Goal: Task Accomplishment & Management: Manage account settings

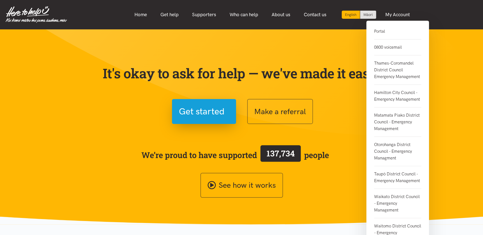
click at [381, 31] on link "Portal" at bounding box center [397, 33] width 47 height 11
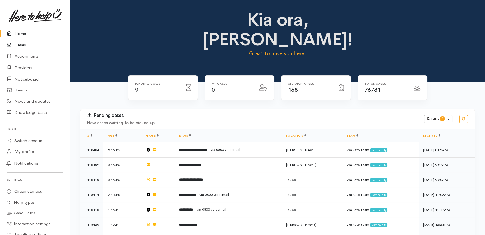
click at [22, 46] on link "Cases" at bounding box center [35, 45] width 70 height 11
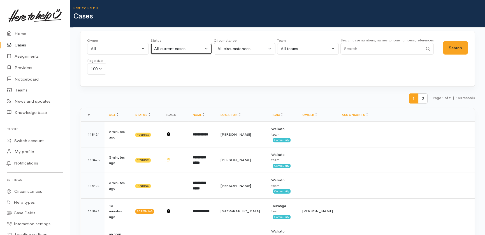
click at [186, 46] on div "All current cases" at bounding box center [178, 49] width 49 height 6
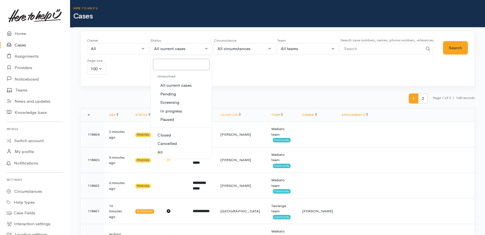
click at [163, 152] on link "All" at bounding box center [181, 152] width 61 height 9
select select "All"
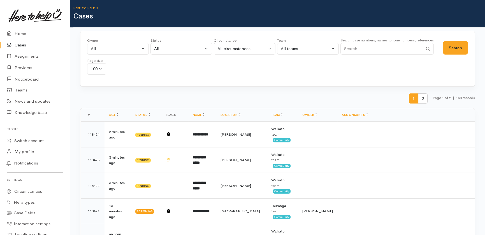
click at [368, 48] on input "Search" at bounding box center [382, 48] width 82 height 11
type input "117379"
click at [456, 47] on button "Search" at bounding box center [455, 48] width 25 height 14
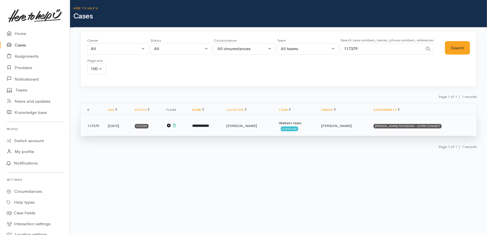
click at [209, 125] on b "**********" at bounding box center [200, 126] width 17 height 4
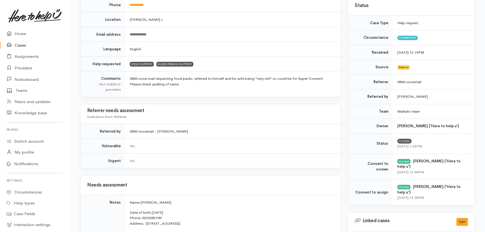
scroll to position [102, 0]
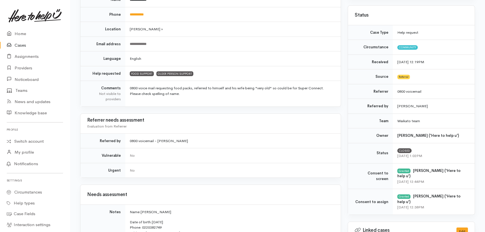
click at [20, 45] on link "Cases" at bounding box center [35, 45] width 70 height 11
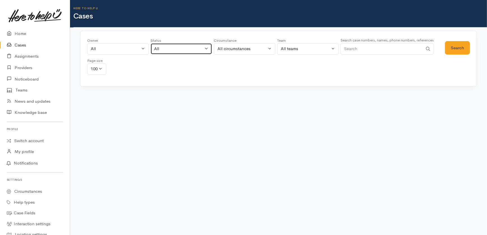
click at [174, 50] on div "All" at bounding box center [178, 49] width 49 height 6
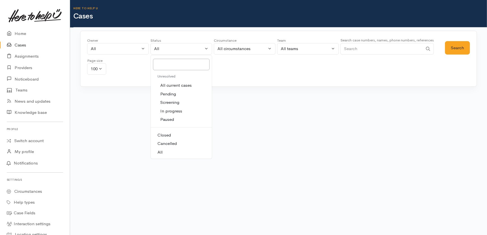
click at [178, 84] on span "All current cases" at bounding box center [175, 85] width 31 height 6
select select "Unresolved"
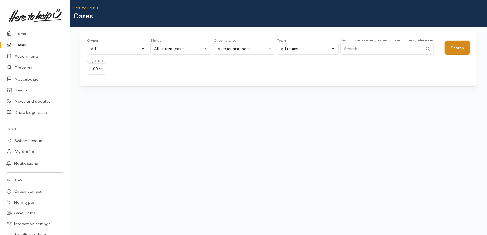
click at [455, 47] on button "Search" at bounding box center [457, 48] width 25 height 14
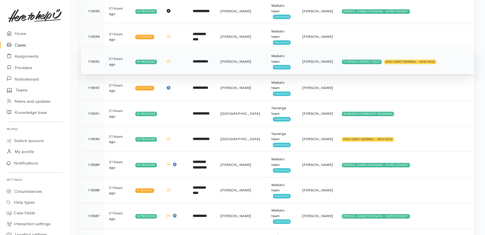
scroll to position [713, 0]
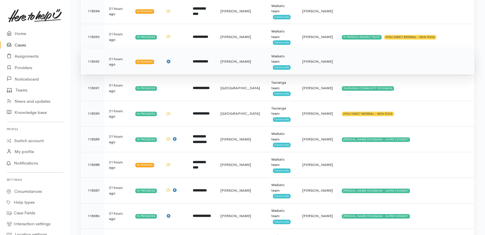
click at [314, 59] on span "Sarah Guinness" at bounding box center [317, 61] width 31 height 5
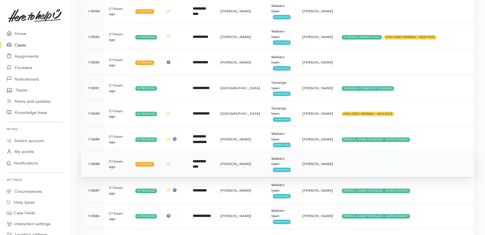
click at [315, 165] on span "Priyanka Duggal" at bounding box center [317, 164] width 31 height 5
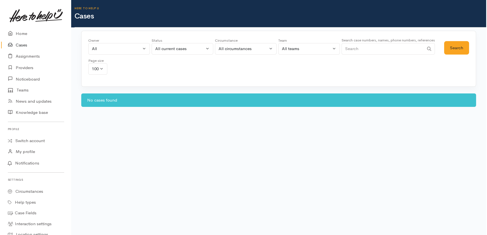
scroll to position [0, 0]
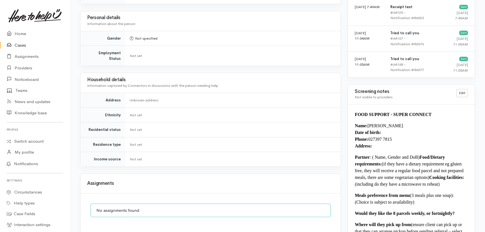
scroll to position [433, 0]
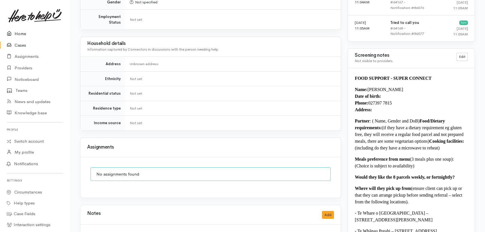
click at [15, 31] on link "Home" at bounding box center [35, 33] width 70 height 11
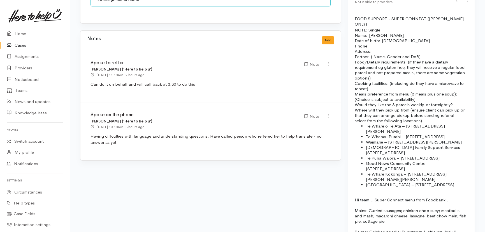
scroll to position [484, 0]
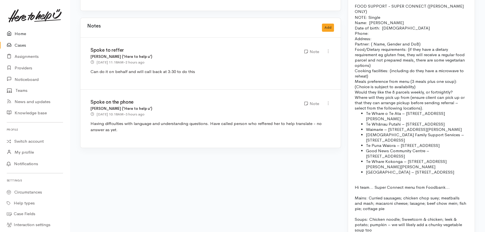
click at [21, 33] on link "Home" at bounding box center [35, 33] width 70 height 11
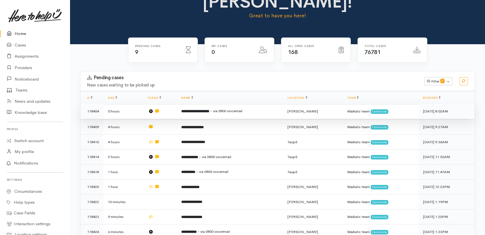
scroll to position [87, 0]
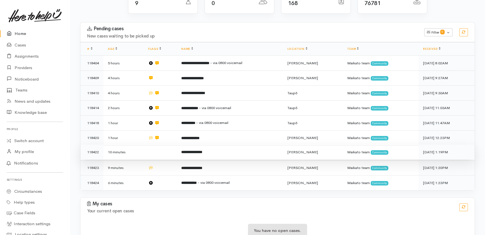
click at [160, 145] on td at bounding box center [160, 152] width 33 height 15
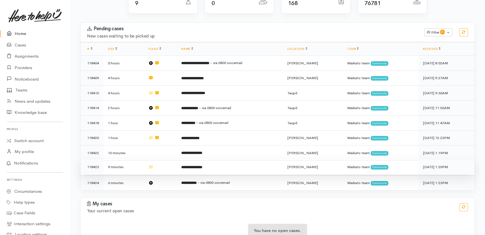
drag, startPoint x: 163, startPoint y: 144, endPoint x: 165, endPoint y: 151, distance: 7.4
click at [163, 160] on td at bounding box center [160, 167] width 33 height 15
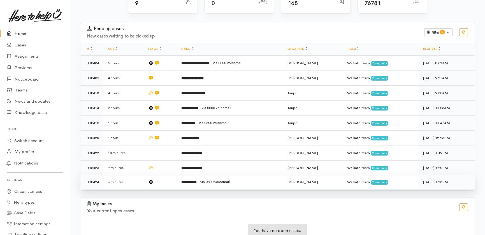
click at [166, 175] on td at bounding box center [160, 182] width 33 height 15
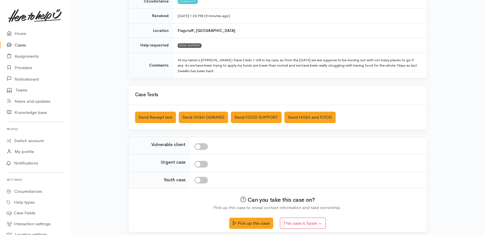
scroll to position [93, 0]
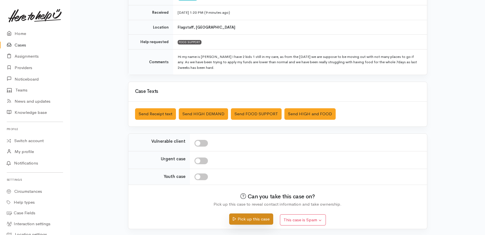
click at [243, 219] on button "Pick up this case" at bounding box center [251, 219] width 44 height 11
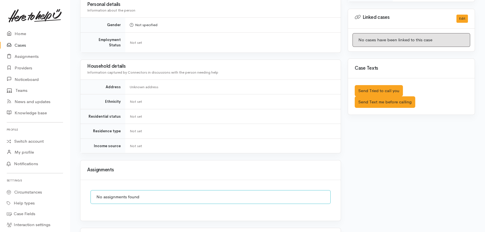
scroll to position [305, 0]
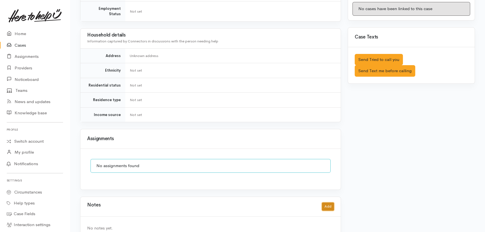
click at [327, 202] on button "Add" at bounding box center [328, 206] width 12 height 8
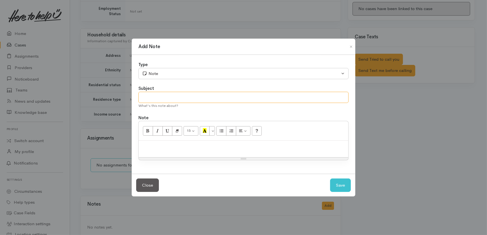
drag, startPoint x: 160, startPoint y: 98, endPoint x: 156, endPoint y: 98, distance: 4.0
click at [160, 98] on input "text" at bounding box center [243, 97] width 210 height 11
type input "Duplicate"
click at [341, 186] on button "Save" at bounding box center [340, 186] width 21 height 14
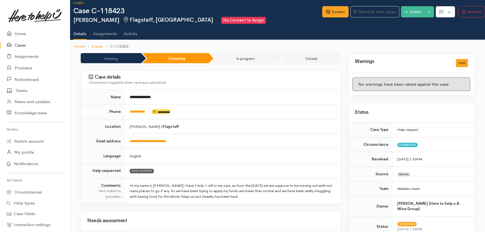
scroll to position [0, 0]
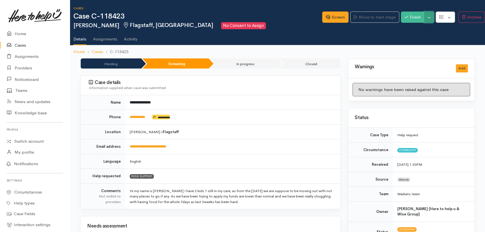
click at [429, 18] on button "Toggle Dropdown" at bounding box center [429, 16] width 10 height 11
click at [436, 37] on link "Cancel" at bounding box center [448, 38] width 44 height 9
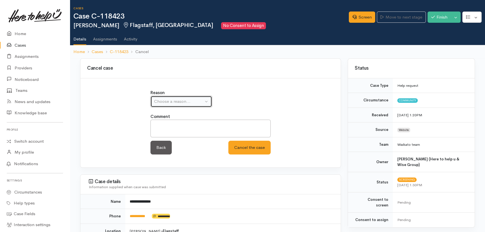
click at [186, 101] on div "Choose a reason..." at bounding box center [178, 101] width 49 height 6
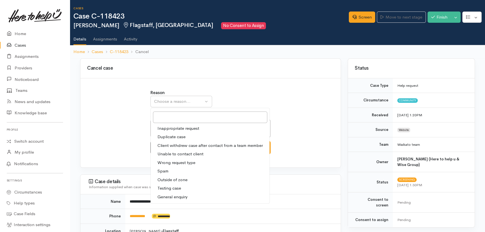
click at [179, 136] on span "Duplicate case" at bounding box center [172, 136] width 28 height 6
select select "2"
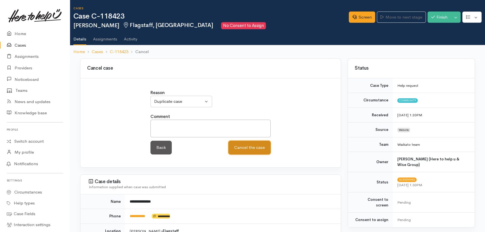
click at [256, 149] on button "Cancel the case" at bounding box center [249, 147] width 42 height 14
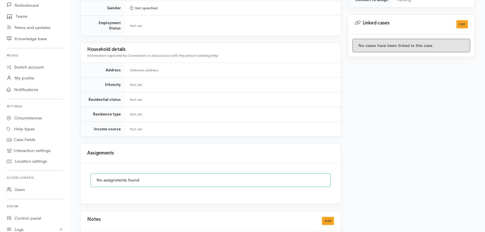
scroll to position [121, 0]
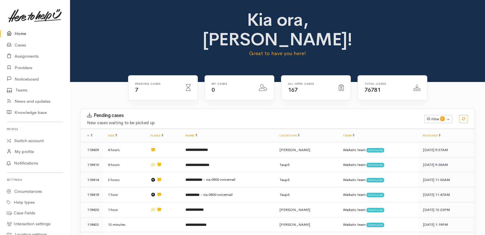
click at [15, 31] on link "Home" at bounding box center [35, 33] width 70 height 11
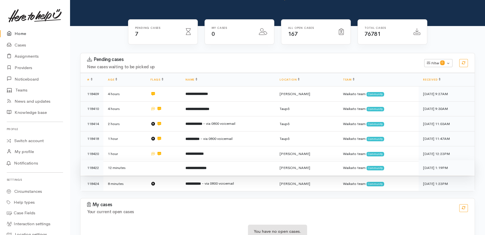
scroll to position [58, 0]
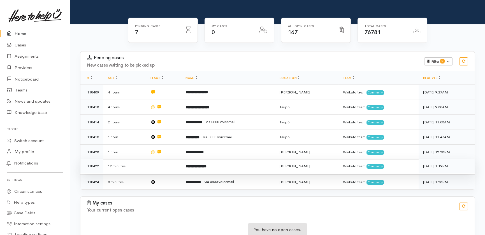
click at [155, 159] on td at bounding box center [163, 166] width 35 height 15
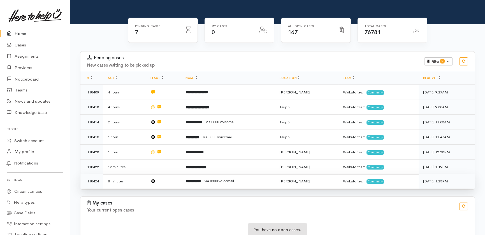
click at [172, 174] on td at bounding box center [163, 181] width 35 height 15
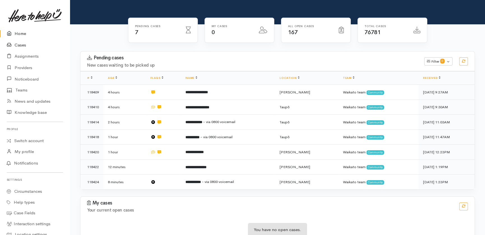
click at [18, 47] on link "Cases" at bounding box center [35, 45] width 70 height 11
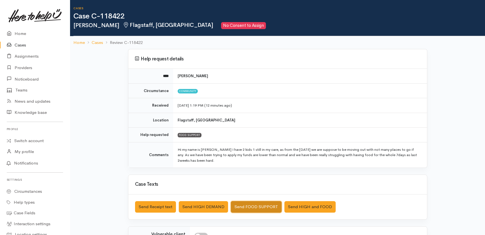
click at [239, 205] on button "Send FOOD SUPPORT" at bounding box center [256, 207] width 51 height 11
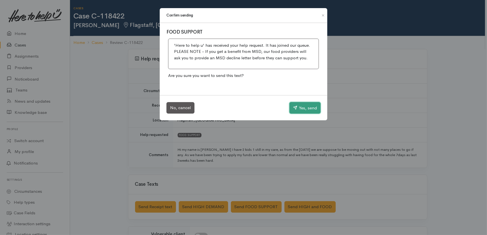
click at [299, 107] on button "Yes, send" at bounding box center [305, 108] width 31 height 12
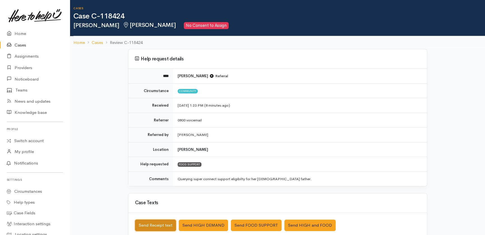
click at [140, 225] on button "Send Receipt text" at bounding box center [155, 225] width 41 height 11
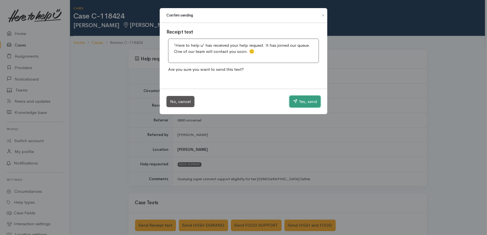
click at [312, 100] on button "Yes, send" at bounding box center [305, 102] width 31 height 12
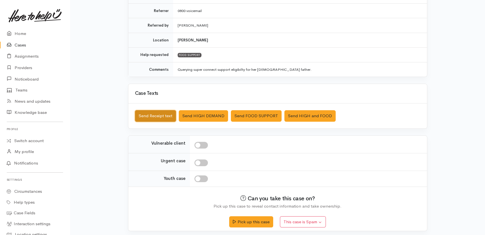
scroll to position [112, 0]
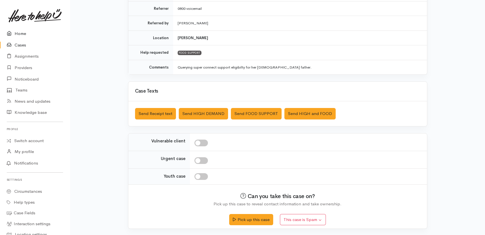
click at [19, 32] on link "Home" at bounding box center [35, 33] width 70 height 11
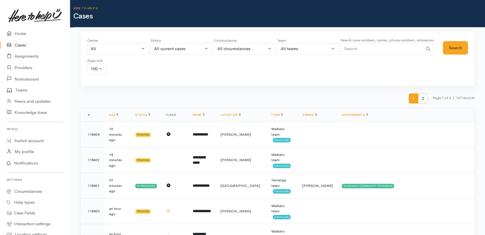
click at [420, 98] on span "2" at bounding box center [423, 99] width 10 height 10
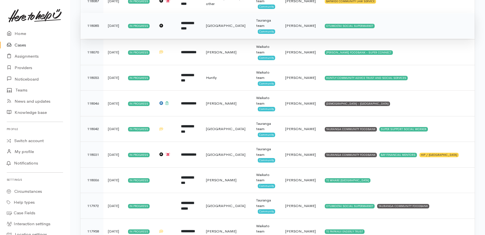
scroll to position [255, 0]
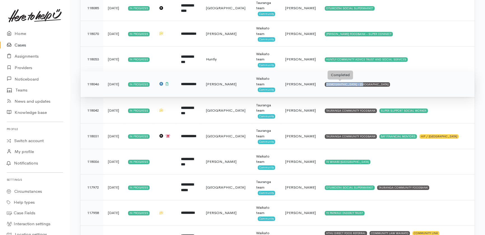
click at [353, 82] on div "SALVATION ARMY - HAMILTON CITY" at bounding box center [357, 84] width 65 height 4
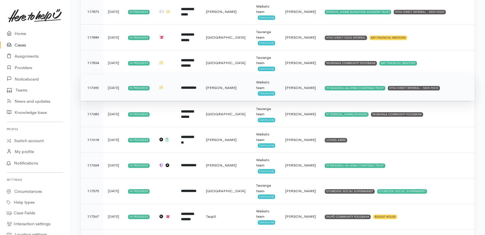
scroll to position [662, 0]
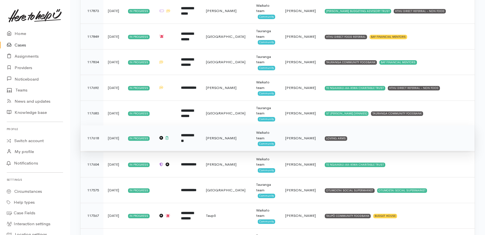
click at [290, 136] on span "Katarina Daly" at bounding box center [300, 138] width 31 height 5
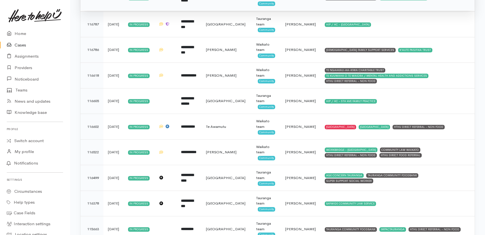
scroll to position [1598, 0]
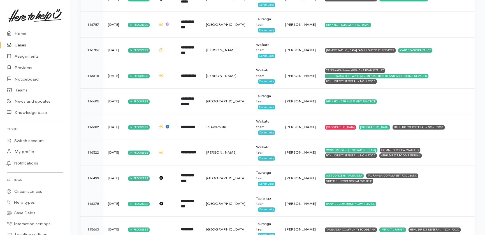
click at [22, 45] on link "Cases" at bounding box center [35, 45] width 70 height 11
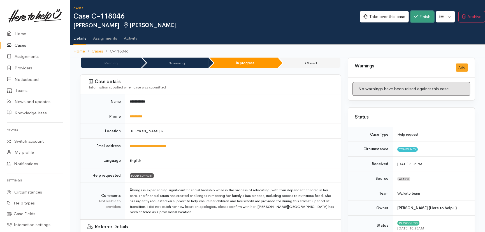
click at [426, 14] on button "Finish" at bounding box center [423, 16] width 24 height 11
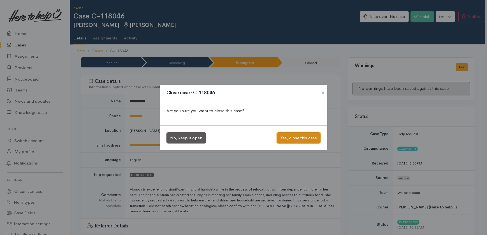
click at [298, 137] on button "Yes, close this case" at bounding box center [299, 138] width 44 height 11
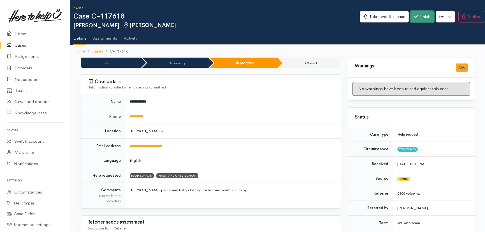
click at [420, 16] on button "Finish" at bounding box center [423, 16] width 24 height 11
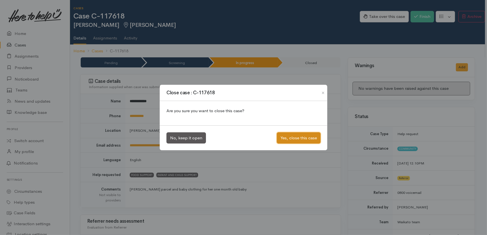
click at [288, 137] on button "Yes, close this case" at bounding box center [299, 138] width 44 height 11
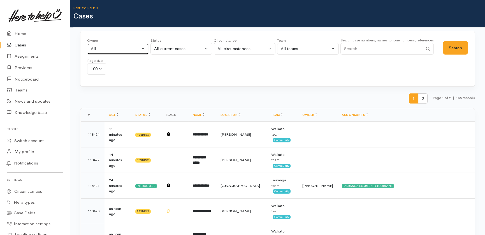
click at [109, 48] on div "All" at bounding box center [115, 49] width 49 height 6
type input "nor"
click at [112, 87] on span "Nor Hashim ('Here to help u')" at bounding box center [131, 85] width 69 height 6
select select "1920"
click at [456, 46] on button "Search" at bounding box center [455, 48] width 25 height 14
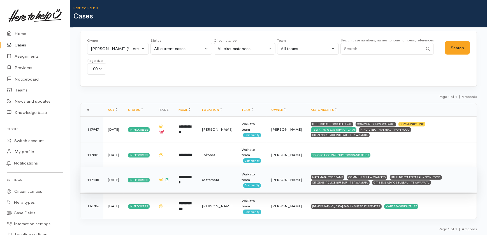
click at [278, 177] on td "[PERSON_NAME]" at bounding box center [287, 180] width 40 height 26
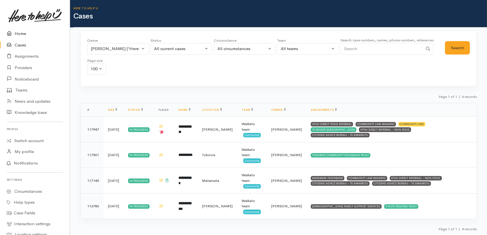
click at [16, 33] on link "Home" at bounding box center [35, 33] width 70 height 11
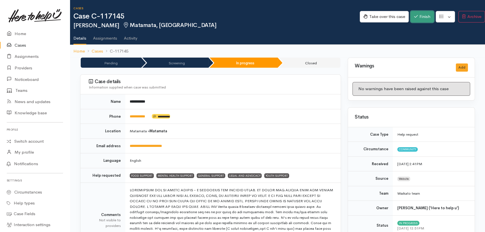
click at [421, 14] on button "Finish" at bounding box center [423, 16] width 24 height 11
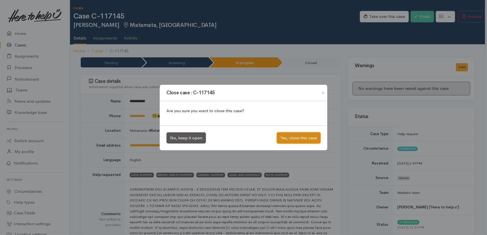
click at [297, 138] on button "Yes, close this case" at bounding box center [299, 138] width 44 height 11
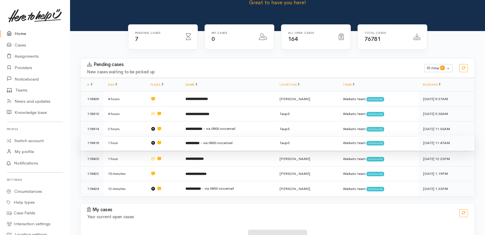
scroll to position [58, 0]
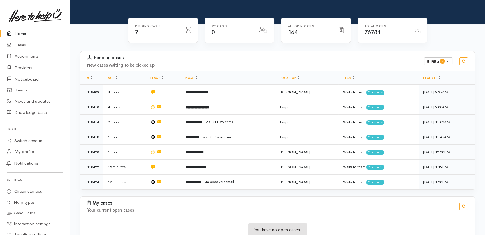
click at [20, 34] on link "Home" at bounding box center [35, 33] width 70 height 11
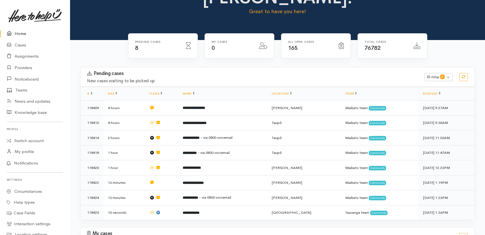
scroll to position [47, 0]
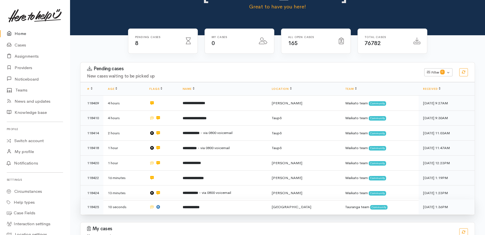
click at [200, 206] on b "**********" at bounding box center [191, 208] width 17 height 4
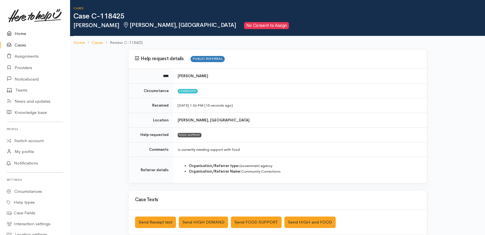
click at [17, 31] on link "Home" at bounding box center [35, 33] width 70 height 11
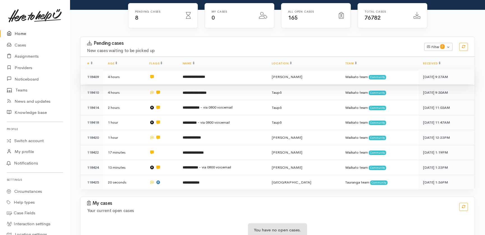
scroll to position [72, 0]
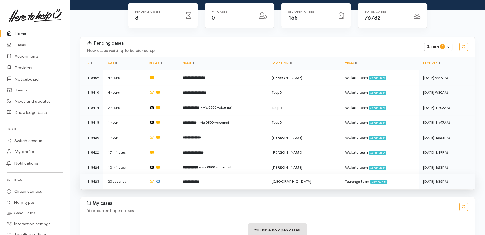
click at [132, 174] on td "20 seconds" at bounding box center [123, 181] width 41 height 15
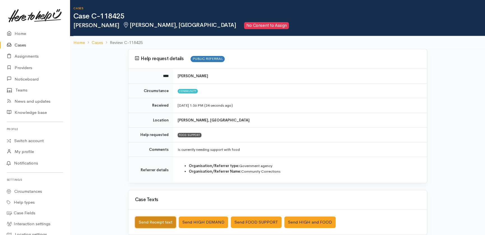
click at [153, 223] on button "Send Receipt text" at bounding box center [155, 222] width 41 height 11
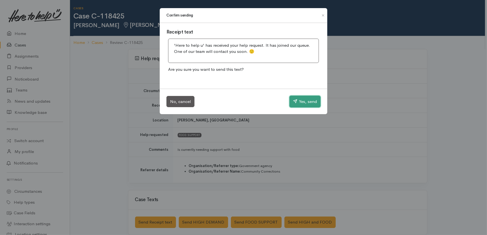
click at [306, 98] on button "Yes, send" at bounding box center [305, 102] width 31 height 12
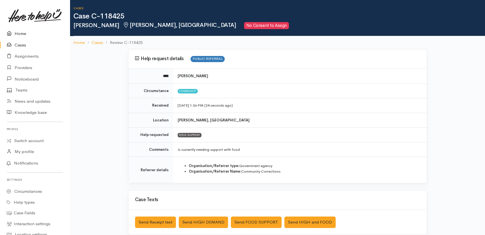
click at [22, 31] on link "Home" at bounding box center [35, 33] width 70 height 11
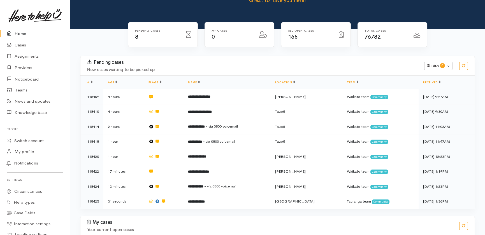
scroll to position [72, 0]
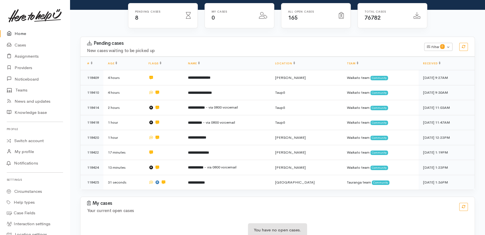
click at [17, 32] on link "Home" at bounding box center [35, 33] width 70 height 11
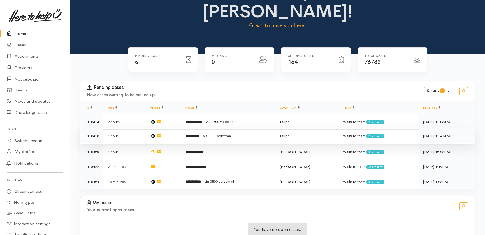
scroll to position [28, 0]
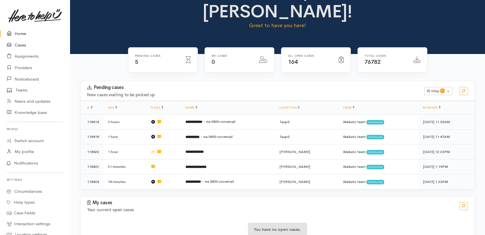
click at [18, 45] on link "Cases" at bounding box center [35, 45] width 70 height 11
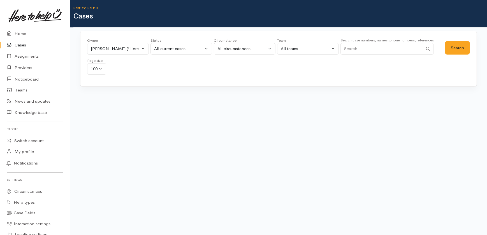
click at [364, 49] on input "Search" at bounding box center [382, 48] width 82 height 11
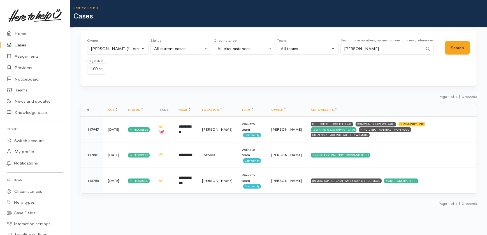
type input "james patu"
click at [143, 50] on button "Nor Hashim ('Here to help u')" at bounding box center [118, 48] width 62 height 11
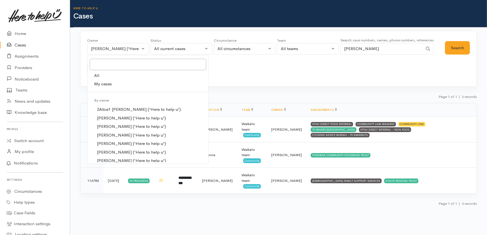
click at [96, 75] on span "All" at bounding box center [96, 76] width 5 height 6
select select "-1"
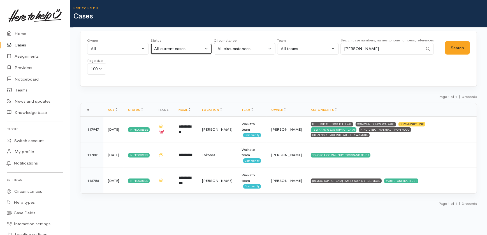
click at [193, 46] on div "All current cases" at bounding box center [178, 49] width 49 height 6
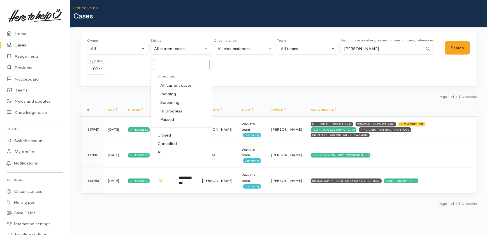
click at [160, 154] on span "All" at bounding box center [160, 152] width 5 height 6
select select "All"
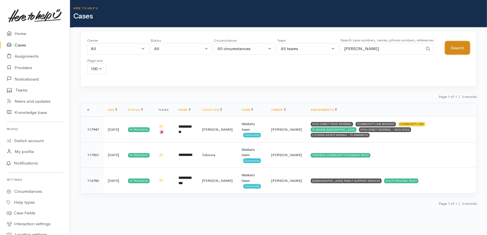
click at [454, 48] on button "Search" at bounding box center [457, 48] width 25 height 14
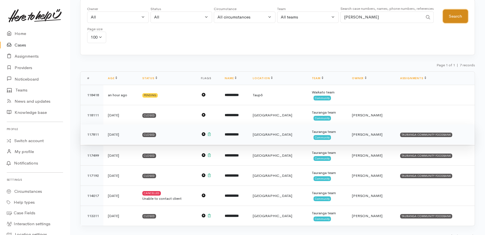
scroll to position [39, 0]
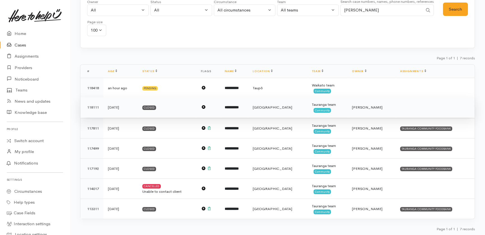
click at [239, 107] on b "**********" at bounding box center [232, 108] width 14 height 4
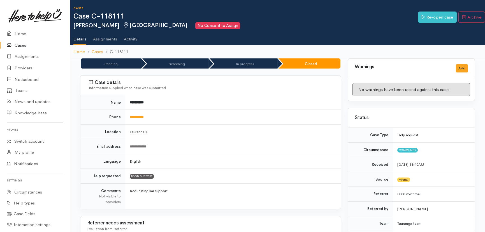
click at [25, 44] on link "Cases" at bounding box center [35, 45] width 70 height 11
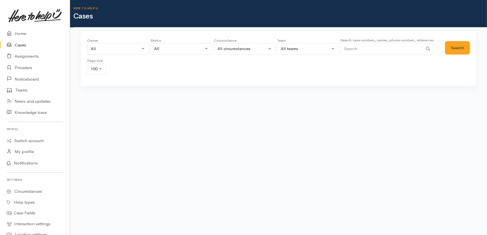
click at [383, 47] on input "Search" at bounding box center [382, 48] width 82 height 11
type input "james patu"
click at [457, 44] on button "Search" at bounding box center [457, 48] width 25 height 14
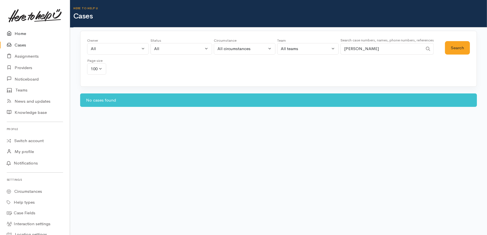
click at [24, 35] on link "Home" at bounding box center [35, 33] width 70 height 11
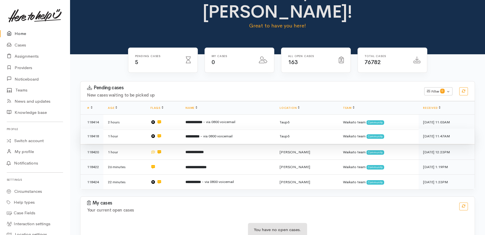
scroll to position [28, 0]
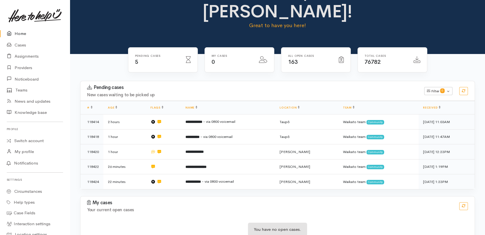
click at [21, 33] on link "Home" at bounding box center [35, 33] width 70 height 11
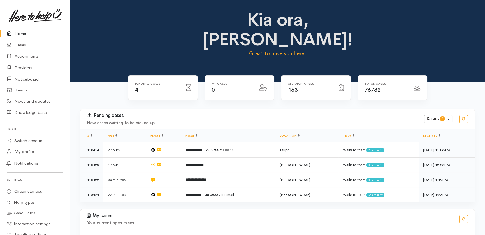
click at [19, 33] on link "Home" at bounding box center [35, 33] width 70 height 11
click at [23, 67] on link "Providers" at bounding box center [35, 67] width 70 height 11
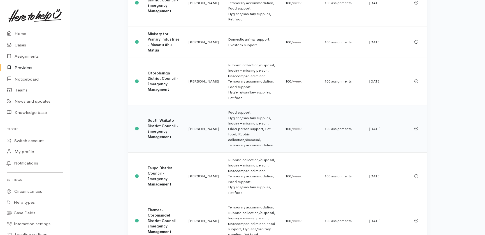
scroll to position [382, 0]
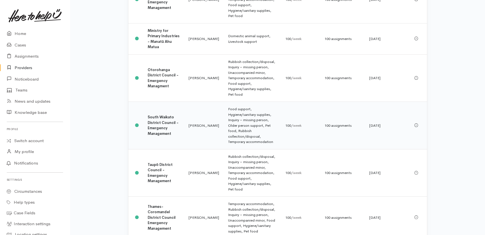
click at [159, 115] on b "South Waikato District Council - Emergency Management" at bounding box center [163, 125] width 31 height 21
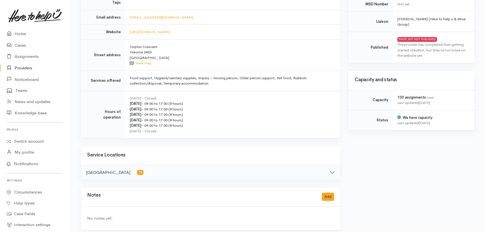
scroll to position [153, 0]
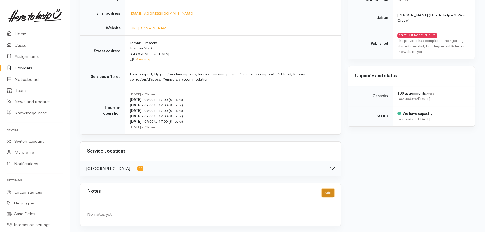
click at [328, 192] on button "Add" at bounding box center [328, 192] width 12 height 8
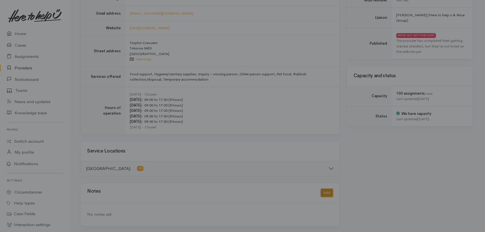
scroll to position [149, 0]
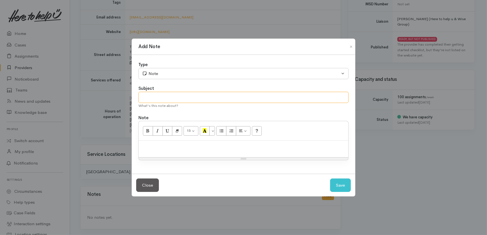
click at [170, 95] on input "text" at bounding box center [243, 97] width 210 height 11
type input "Updated users"
click at [188, 147] on p "Have contacted" at bounding box center [244, 147] width 204 height 6
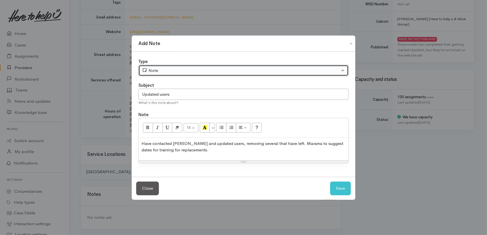
click at [179, 70] on div "Note" at bounding box center [241, 71] width 198 height 6
click at [179, 71] on div "Note" at bounding box center [241, 71] width 198 height 6
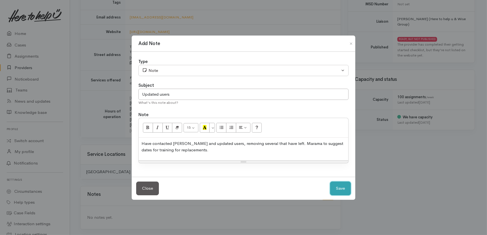
click at [342, 190] on button "Save" at bounding box center [340, 189] width 21 height 14
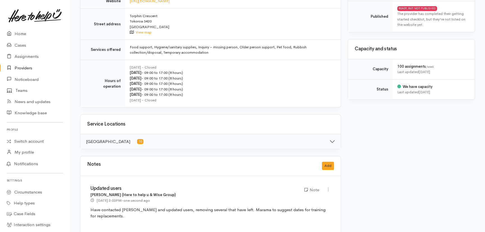
scroll to position [188, 0]
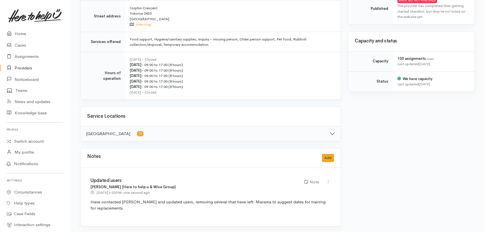
click at [25, 65] on link "Providers" at bounding box center [35, 67] width 70 height 11
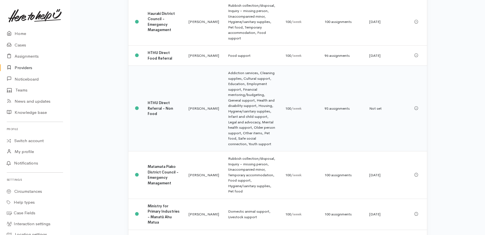
scroll to position [255, 0]
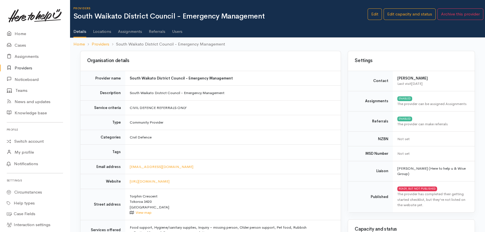
click at [179, 32] on link "Users" at bounding box center [177, 30] width 10 height 16
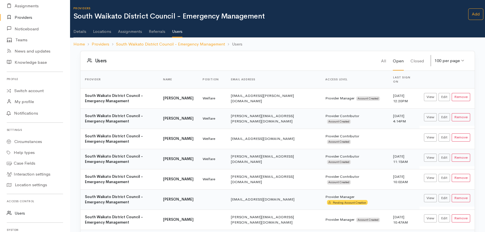
scroll to position [51, 0]
click at [17, 212] on link "Users" at bounding box center [35, 212] width 70 height 11
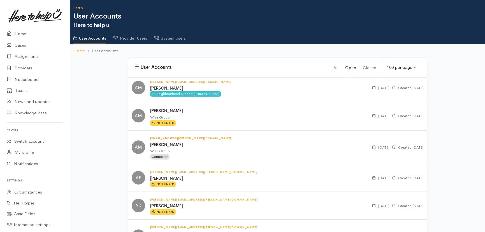
click at [172, 39] on link "System Users" at bounding box center [170, 36] width 32 height 16
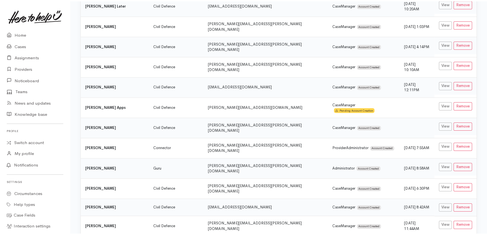
scroll to position [815, 0]
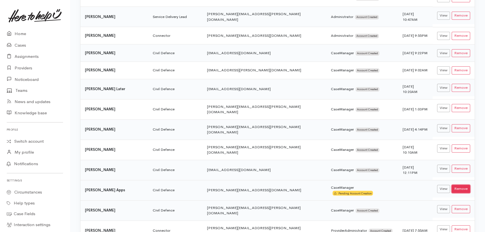
click at [460, 184] on button "Remove" at bounding box center [461, 188] width 18 height 8
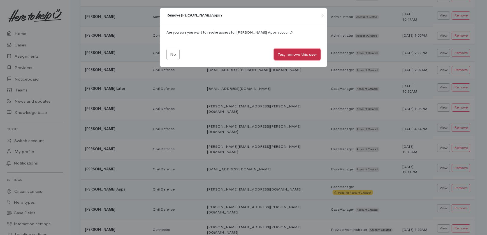
click at [301, 52] on button "Yes, remove this user" at bounding box center [297, 54] width 47 height 11
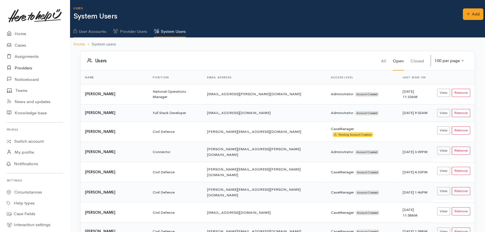
click at [26, 66] on link "Providers" at bounding box center [35, 67] width 70 height 11
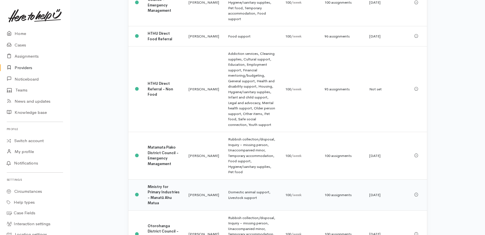
scroll to position [229, 0]
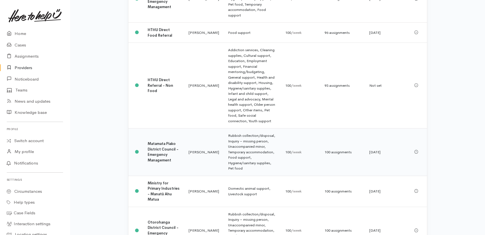
click at [148, 142] on b "Matamata Piako District Council - Emergency Management" at bounding box center [163, 152] width 31 height 21
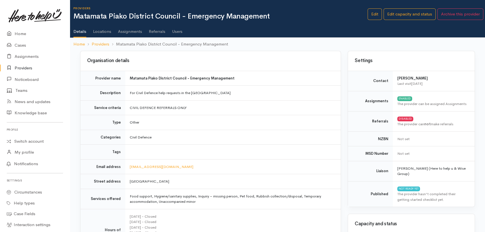
click at [174, 30] on link "Users" at bounding box center [177, 30] width 10 height 16
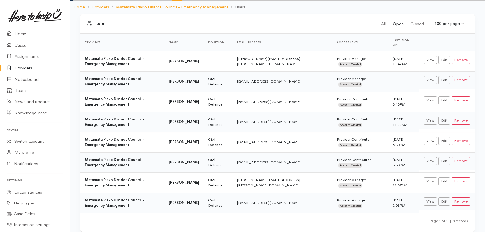
scroll to position [39, 0]
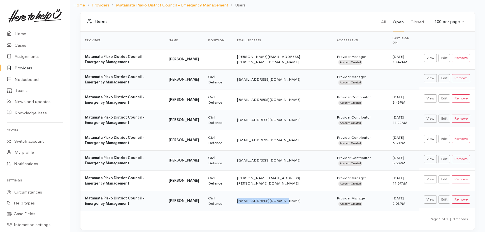
drag, startPoint x: 297, startPoint y: 195, endPoint x: 244, endPoint y: 195, distance: 52.7
click at [244, 195] on td "[EMAIL_ADDRESS][DOMAIN_NAME]" at bounding box center [283, 200] width 100 height 20
copy td "[EMAIL_ADDRESS][DOMAIN_NAME]"
click at [29, 70] on link "Providers" at bounding box center [35, 67] width 70 height 11
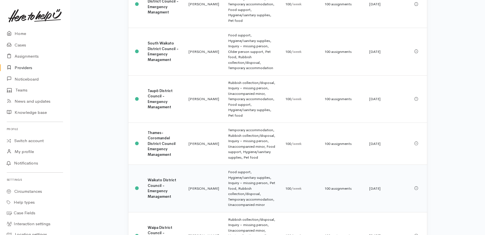
scroll to position [456, 0]
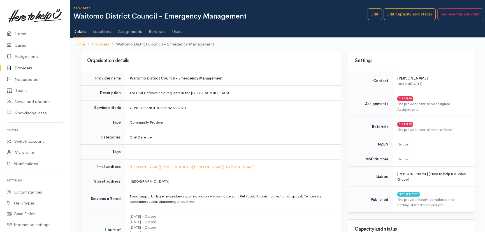
click at [179, 31] on link "Users" at bounding box center [177, 30] width 10 height 16
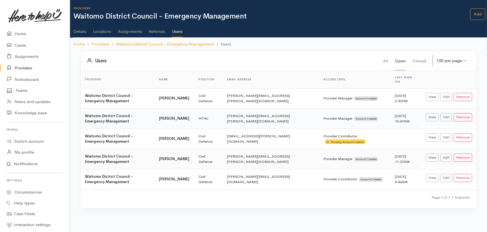
click at [20, 66] on link "Providers" at bounding box center [35, 67] width 70 height 11
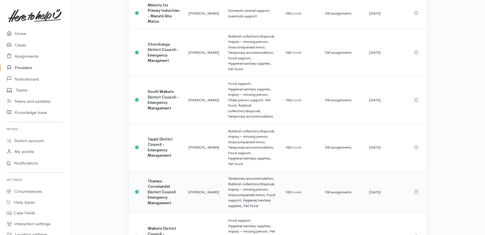
scroll to position [456, 0]
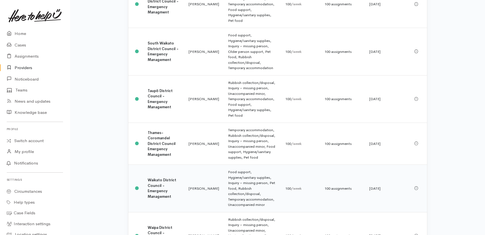
click at [157, 178] on b "Waikato District Council - Emergency Management" at bounding box center [162, 188] width 29 height 21
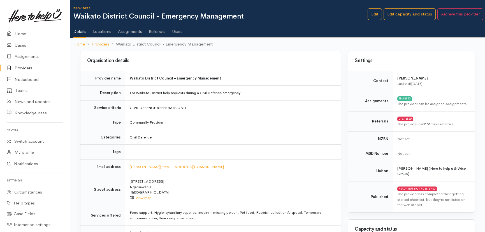
click at [177, 31] on link "Users" at bounding box center [177, 30] width 10 height 16
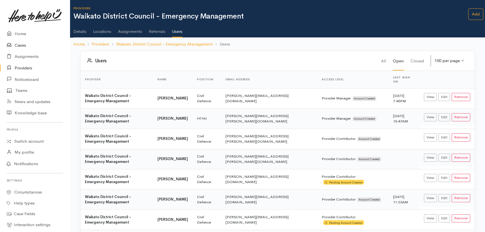
click at [18, 42] on link "Cases" at bounding box center [35, 45] width 70 height 11
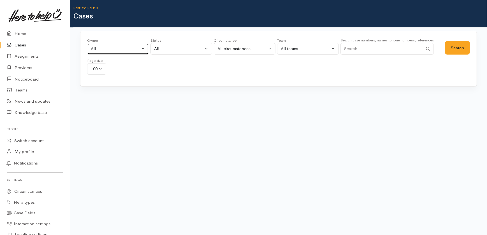
drag, startPoint x: 116, startPoint y: 50, endPoint x: 117, endPoint y: 47, distance: 3.3
click at [117, 47] on div "All" at bounding box center [115, 49] width 49 height 6
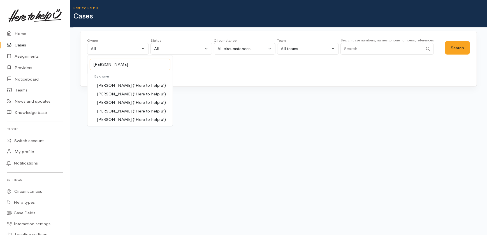
type input "sarah"
click at [125, 111] on span "Sarah Guinness ('Here to help u')" at bounding box center [131, 111] width 69 height 6
select select "2106"
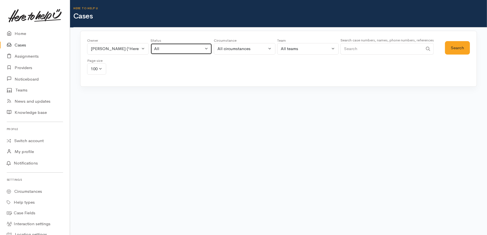
click at [178, 48] on div "All" at bounding box center [178, 49] width 49 height 6
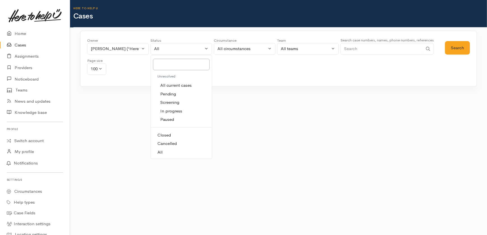
drag, startPoint x: 171, startPoint y: 84, endPoint x: 177, endPoint y: 86, distance: 5.8
click at [172, 84] on span "All current cases" at bounding box center [175, 85] width 31 height 6
select select "Unresolved"
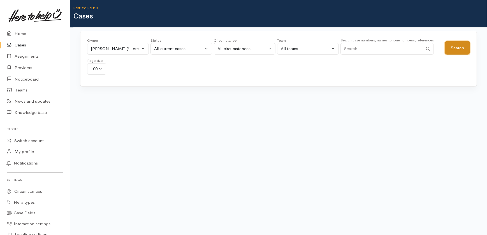
click at [455, 42] on button "Search" at bounding box center [457, 48] width 25 height 14
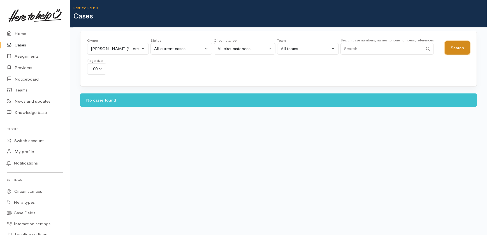
click at [456, 51] on button "Search" at bounding box center [457, 48] width 25 height 14
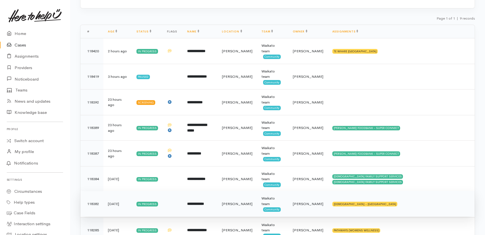
scroll to position [79, 0]
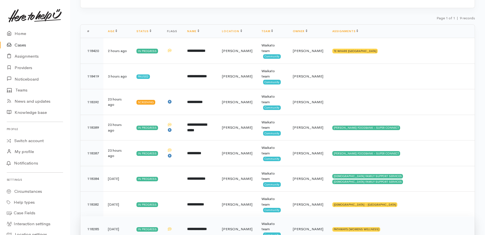
click at [207, 228] on b "**********" at bounding box center [197, 230] width 20 height 4
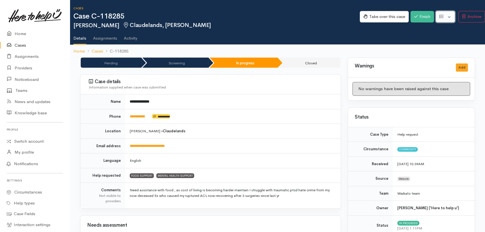
click at [449, 17] on button "button" at bounding box center [445, 16] width 19 height 11
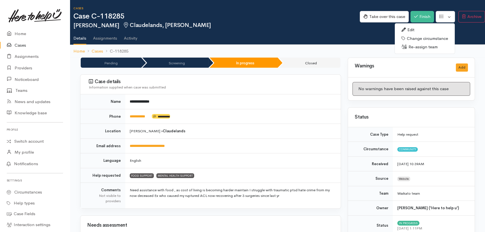
click at [424, 45] on link "Re-assign team" at bounding box center [425, 47] width 60 height 9
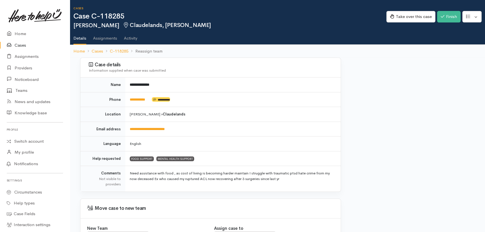
click at [121, 117] on td "Location" at bounding box center [102, 114] width 45 height 15
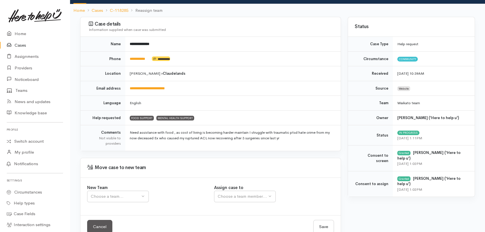
scroll to position [53, 0]
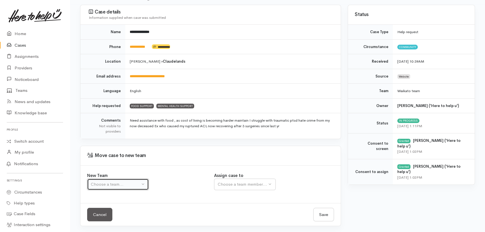
click at [124, 183] on div "Choose a team..." at bounding box center [115, 184] width 49 height 6
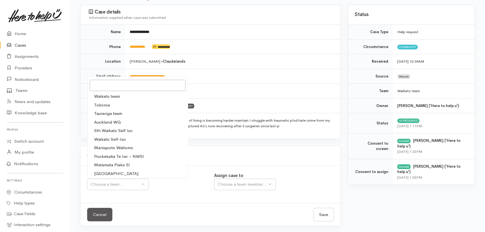
click at [112, 95] on span "Waikato team" at bounding box center [107, 96] width 26 height 6
select select "1"
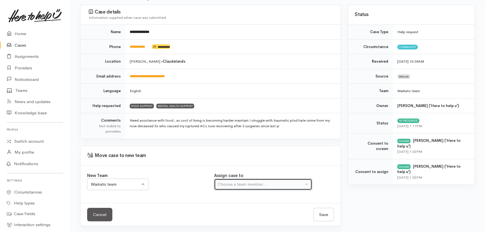
click at [253, 184] on div "Choose a team member..." at bounding box center [261, 184] width 86 height 6
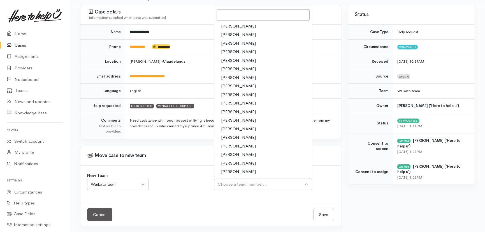
click at [230, 134] on span "[PERSON_NAME]" at bounding box center [238, 137] width 35 height 6
select select "2314"
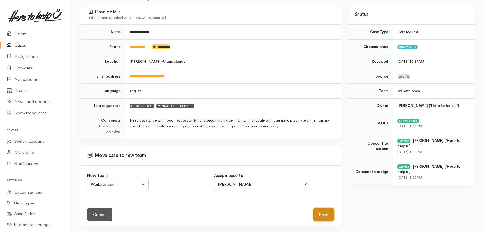
click at [325, 213] on button "Save" at bounding box center [323, 214] width 21 height 14
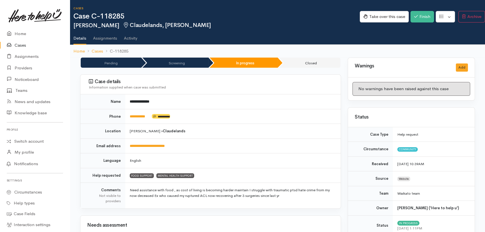
click at [24, 45] on link "Cases" at bounding box center [35, 45] width 70 height 11
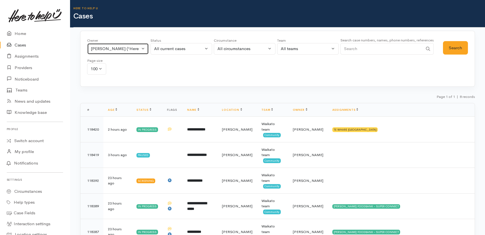
click at [143, 48] on button "[PERSON_NAME] ('Here to help u')" at bounding box center [118, 48] width 62 height 11
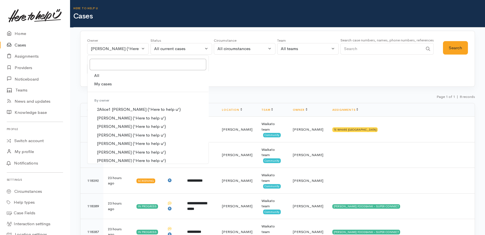
click at [371, 76] on div "Owner All My cases 2Alice1 [PERSON_NAME] ('Here to help u') [PERSON_NAME] ('Her…" at bounding box center [265, 58] width 356 height 40
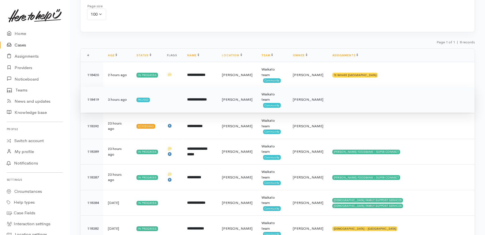
scroll to position [59, 0]
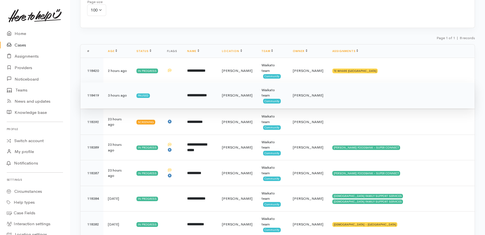
click at [361, 88] on td at bounding box center [401, 96] width 147 height 26
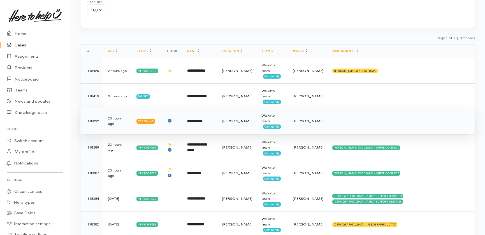
click at [362, 114] on td at bounding box center [401, 121] width 147 height 26
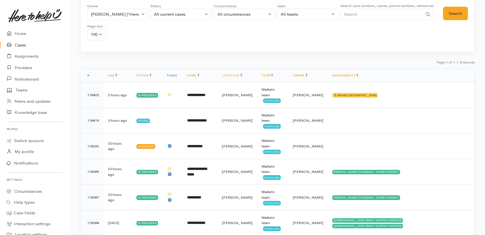
scroll to position [0, 0]
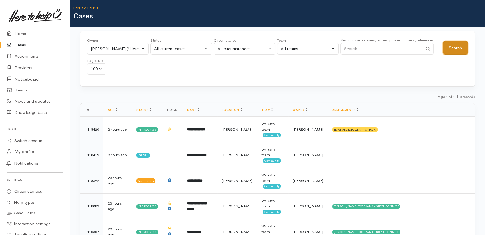
click at [453, 47] on button "Search" at bounding box center [455, 48] width 25 height 14
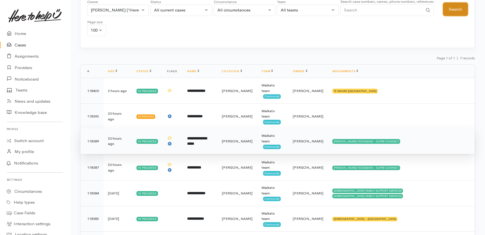
scroll to position [39, 0]
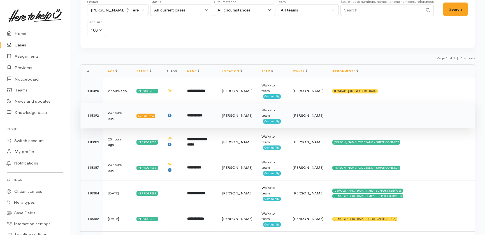
click at [203, 114] on b "**********" at bounding box center [194, 116] width 15 height 4
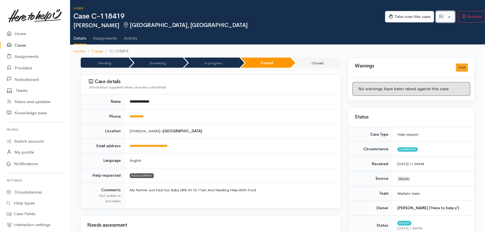
click at [448, 15] on button "button" at bounding box center [445, 16] width 19 height 11
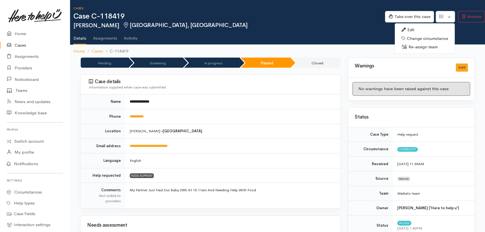
click at [420, 47] on link "Re-assign team" at bounding box center [425, 47] width 60 height 9
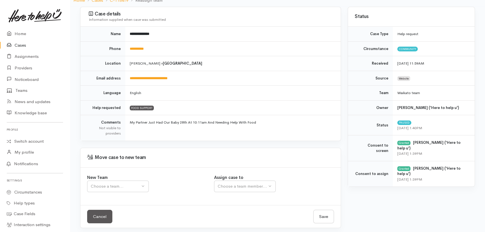
scroll to position [53, 0]
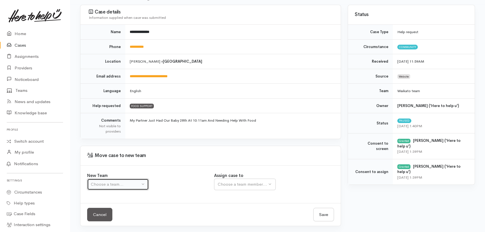
click at [114, 183] on div "Choose a team..." at bounding box center [115, 184] width 49 height 6
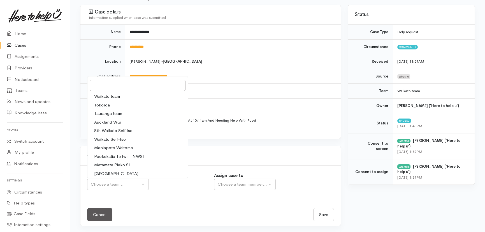
click at [108, 94] on span "Waikato team" at bounding box center [107, 96] width 26 height 6
select select "1"
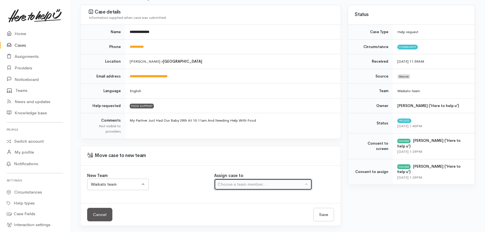
click at [251, 182] on div "Choose a team member..." at bounding box center [261, 184] width 86 height 6
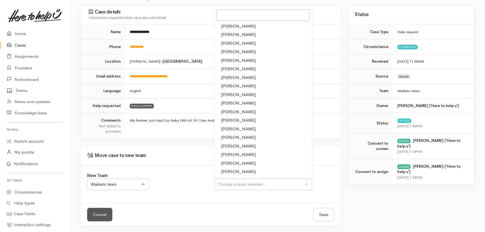
click at [230, 137] on span "[PERSON_NAME]" at bounding box center [238, 137] width 35 height 6
select select "2314"
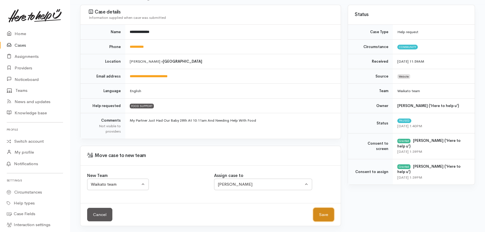
drag, startPoint x: 321, startPoint y: 213, endPoint x: 321, endPoint y: 218, distance: 4.5
click at [321, 214] on button "Save" at bounding box center [323, 214] width 21 height 14
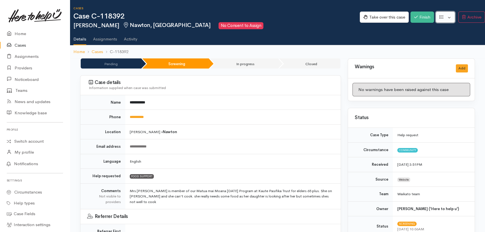
click at [450, 12] on button "button" at bounding box center [445, 16] width 19 height 11
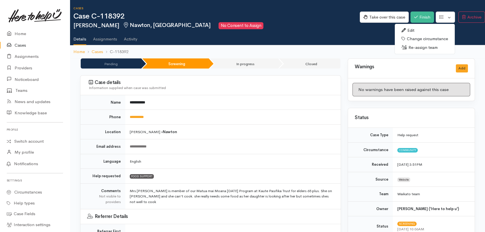
click at [419, 46] on link "Re-assign team" at bounding box center [425, 47] width 60 height 9
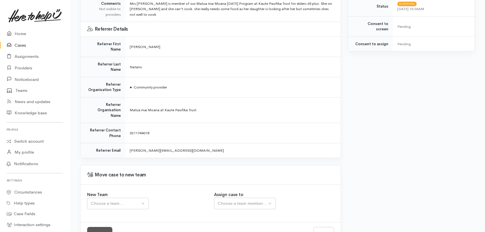
scroll to position [173, 0]
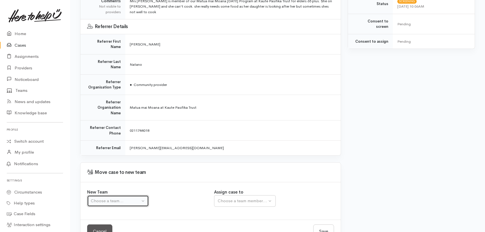
click at [112, 197] on div "Choose a team..." at bounding box center [115, 200] width 49 height 6
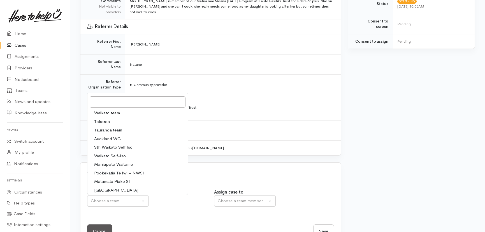
click at [104, 110] on span "Waikato team" at bounding box center [107, 113] width 26 height 6
select select "1"
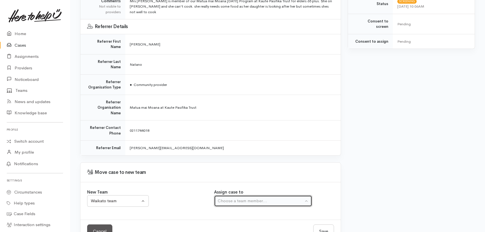
click at [252, 197] on div "Choose a team member..." at bounding box center [261, 200] width 86 height 6
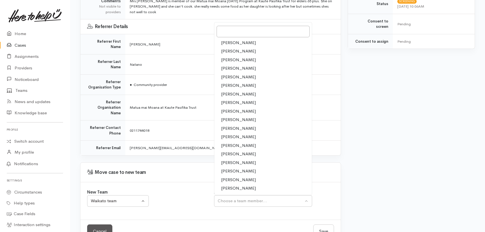
drag, startPoint x: 226, startPoint y: 134, endPoint x: 283, endPoint y: 185, distance: 75.8
click at [227, 151] on span "[PERSON_NAME]" at bounding box center [238, 154] width 35 height 6
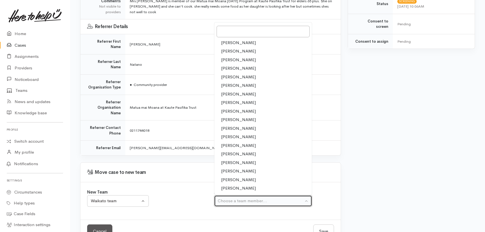
select select "2314"
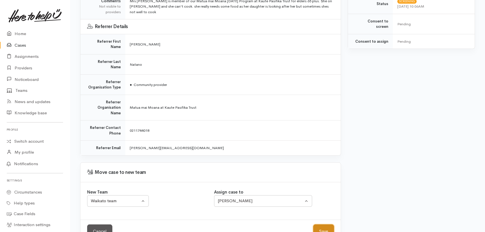
click at [325, 224] on button "Save" at bounding box center [323, 231] width 21 height 14
